Goal: Task Accomplishment & Management: Manage account settings

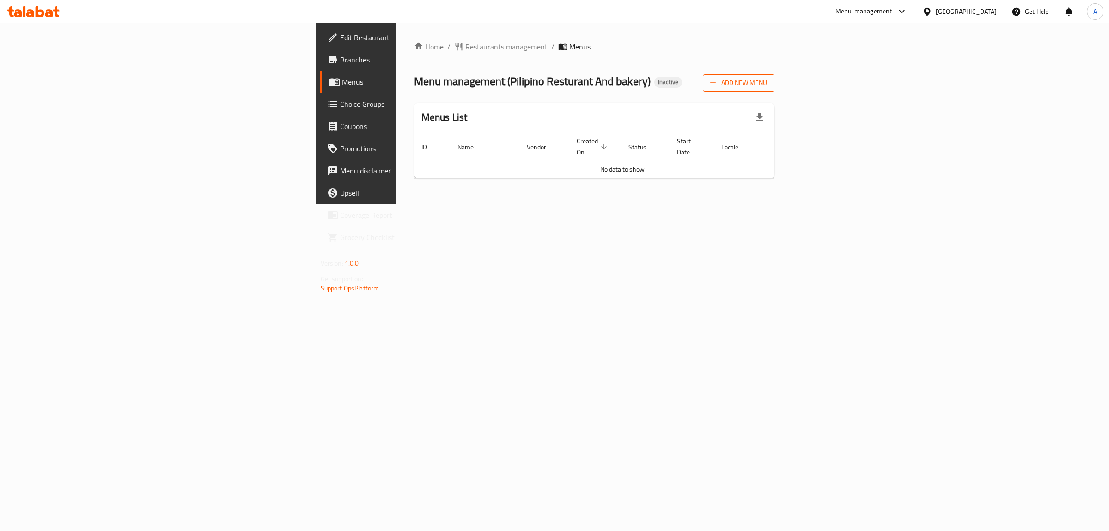
click at [767, 84] on span "Add New Menu" at bounding box center [738, 83] width 57 height 12
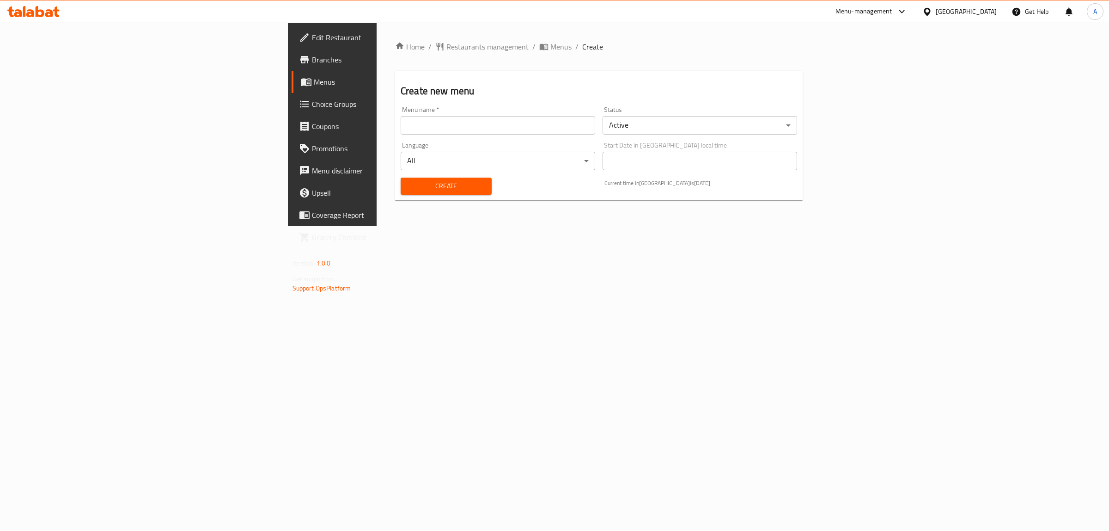
drag, startPoint x: 492, startPoint y: 131, endPoint x: 458, endPoint y: 138, distance: 34.4
click at [492, 131] on input "text" at bounding box center [498, 125] width 195 height 18
type input "1"
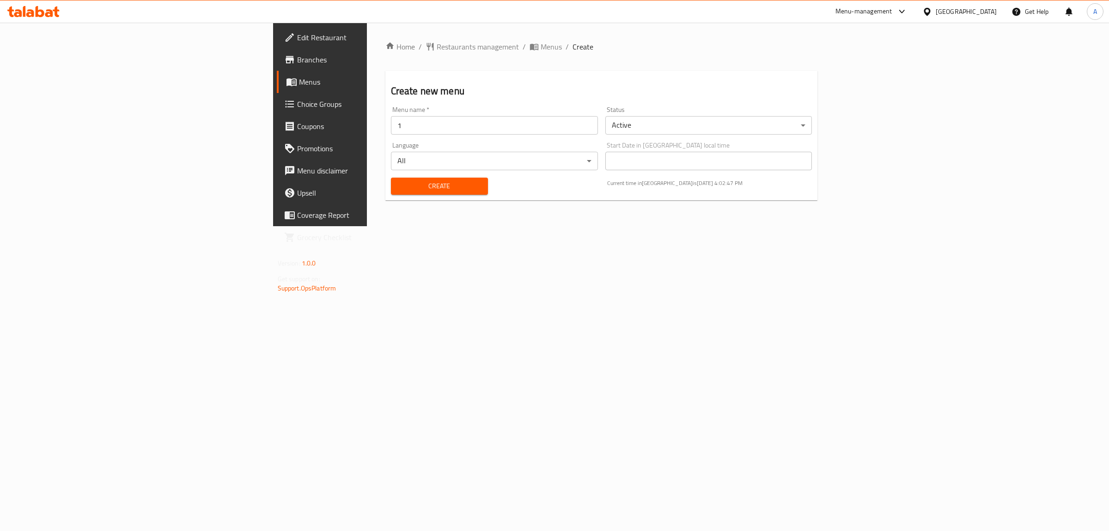
click at [385, 196] on div "Create" at bounding box center [439, 186] width 108 height 28
click at [398, 188] on span "Create" at bounding box center [439, 186] width 82 height 12
click at [277, 89] on link "Menus" at bounding box center [368, 82] width 182 height 22
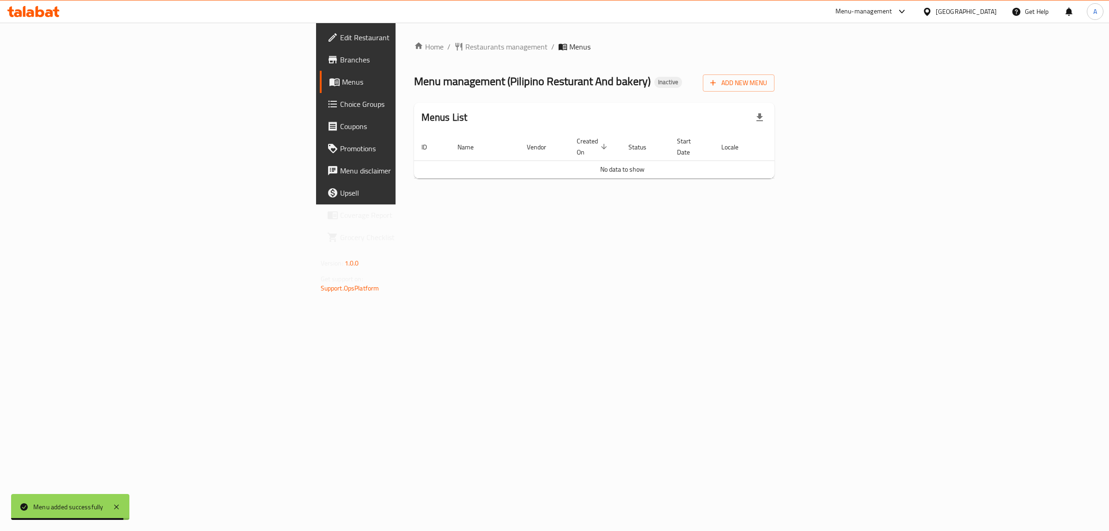
click at [623, 204] on div "Home / Restaurants management / Menus Menu management ( Pilipino Resturant And …" at bounding box center [595, 114] width 398 height 182
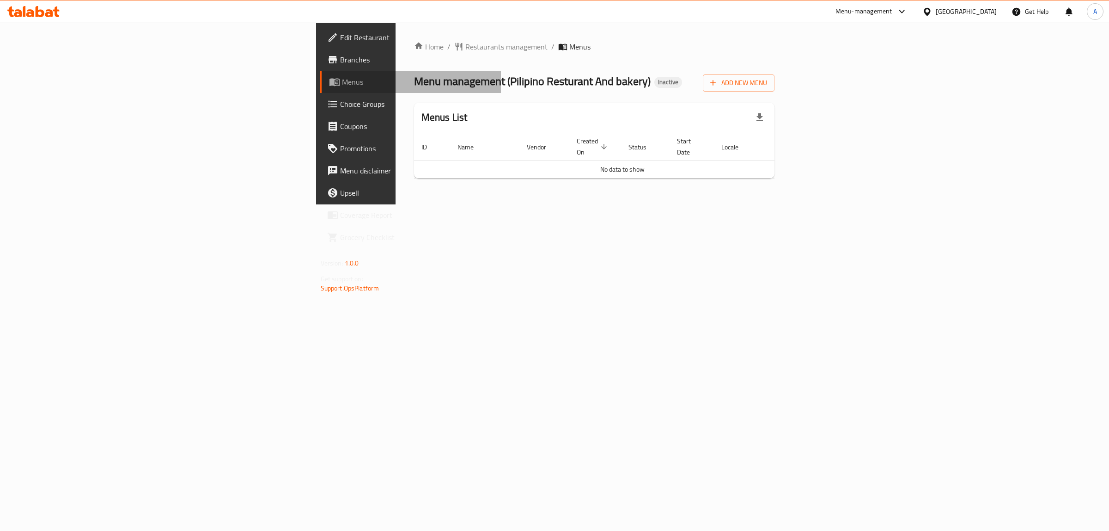
click at [342, 79] on span "Menus" at bounding box center [418, 81] width 152 height 11
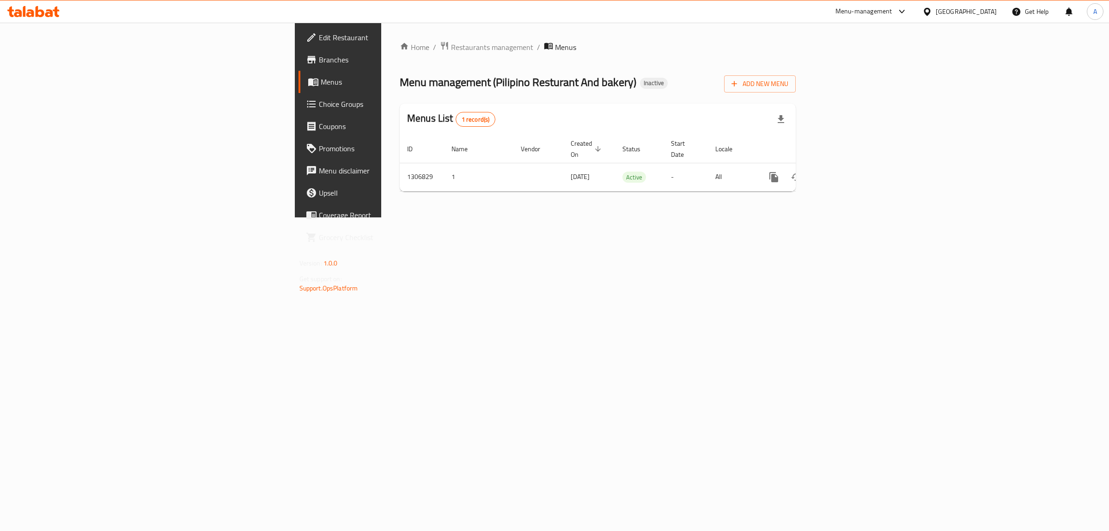
click at [555, 50] on span "Menus" at bounding box center [565, 47] width 21 height 11
click at [846, 171] on icon "enhanced table" at bounding box center [840, 176] width 11 height 11
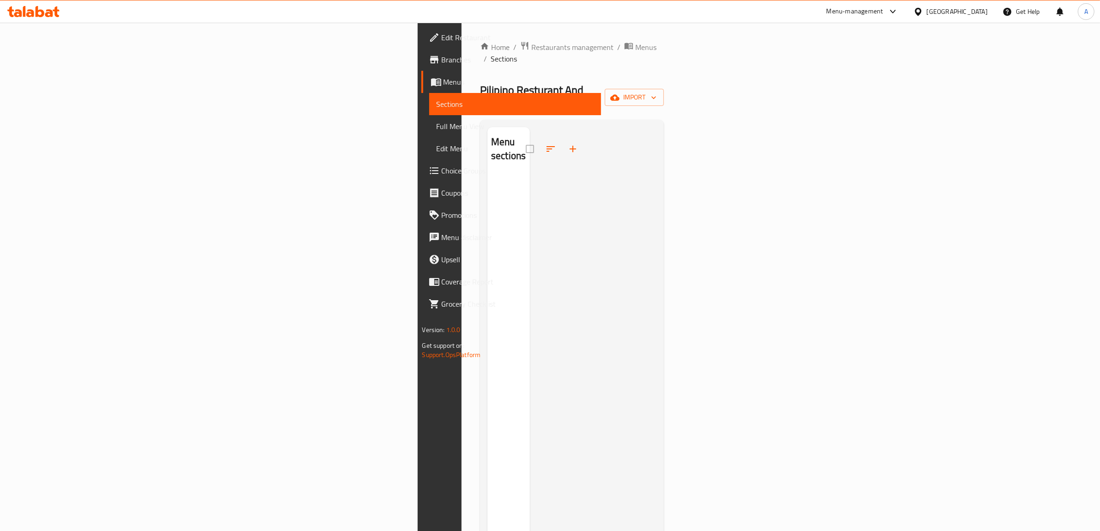
click at [442, 63] on span "Branches" at bounding box center [518, 59] width 153 height 11
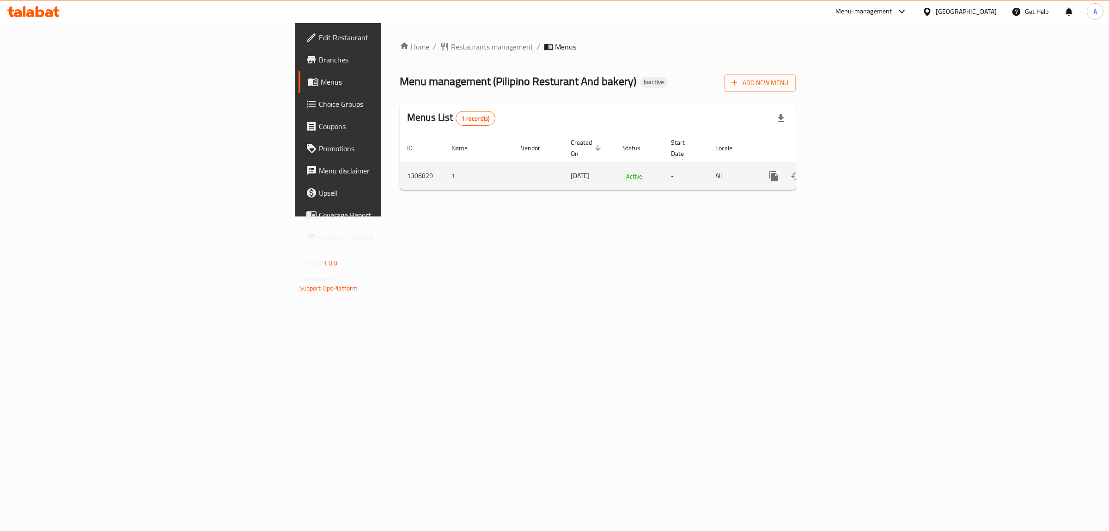
click at [845, 172] on icon "enhanced table" at bounding box center [840, 176] width 8 height 8
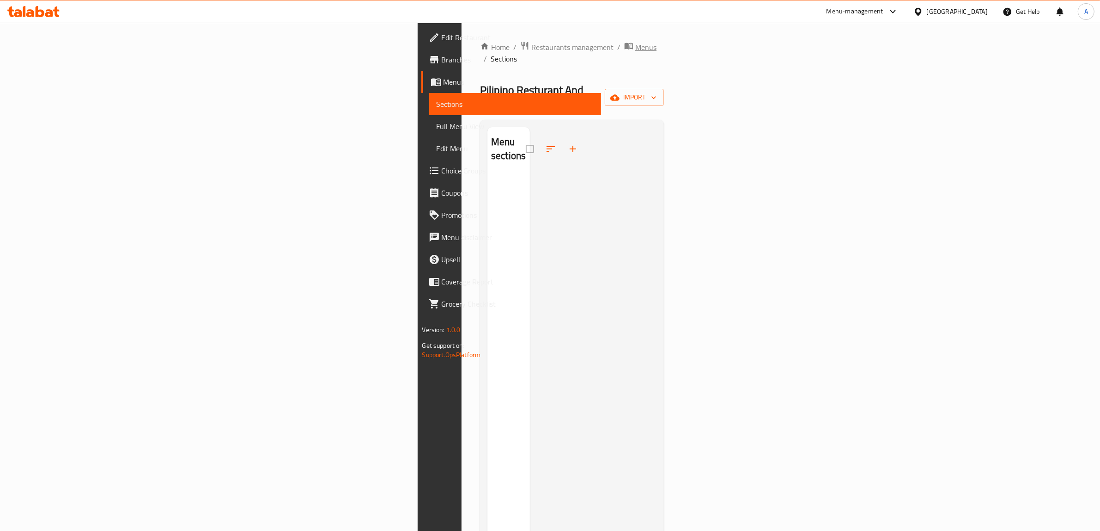
click at [635, 46] on span "Menus" at bounding box center [645, 47] width 21 height 11
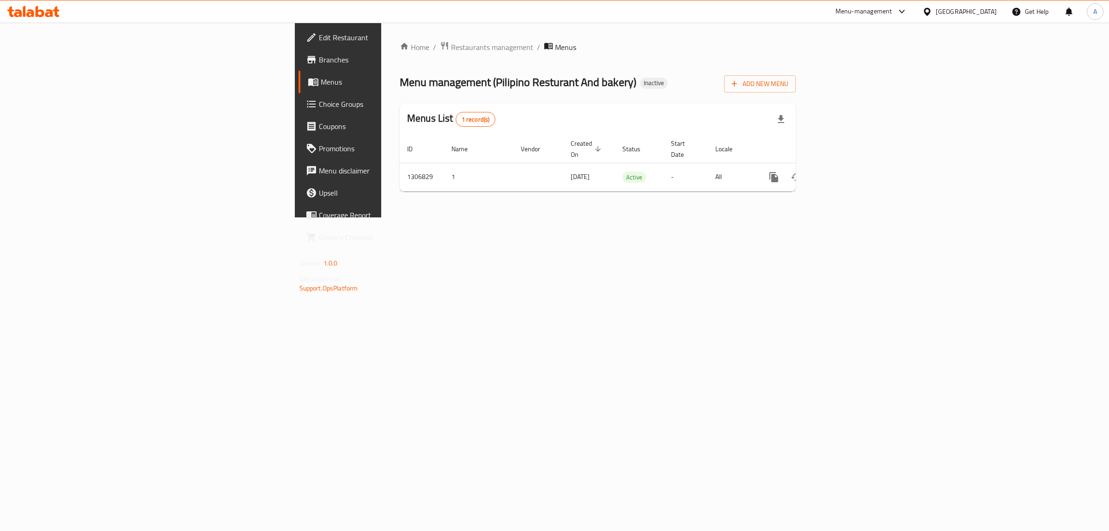
click at [511, 217] on div "Home / Restaurants management / Menus Menu management ( Pilipino Resturant And …" at bounding box center [597, 120] width 433 height 195
click at [319, 64] on span "Branches" at bounding box center [396, 59] width 154 height 11
